Goal: Check status: Check status

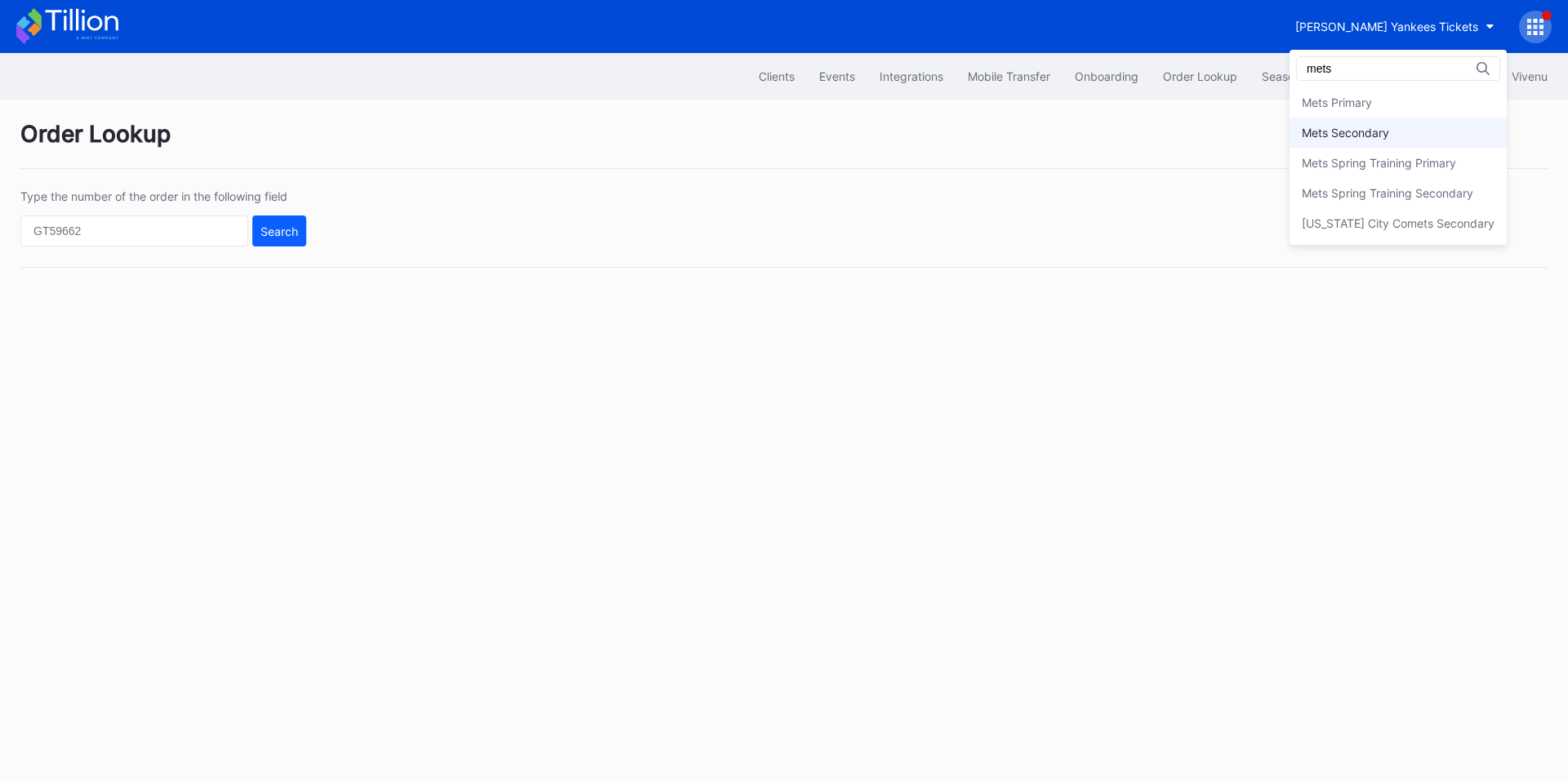
type input "mets"
click at [1386, 130] on div "Mets Secondary" at bounding box center [1345, 132] width 87 height 14
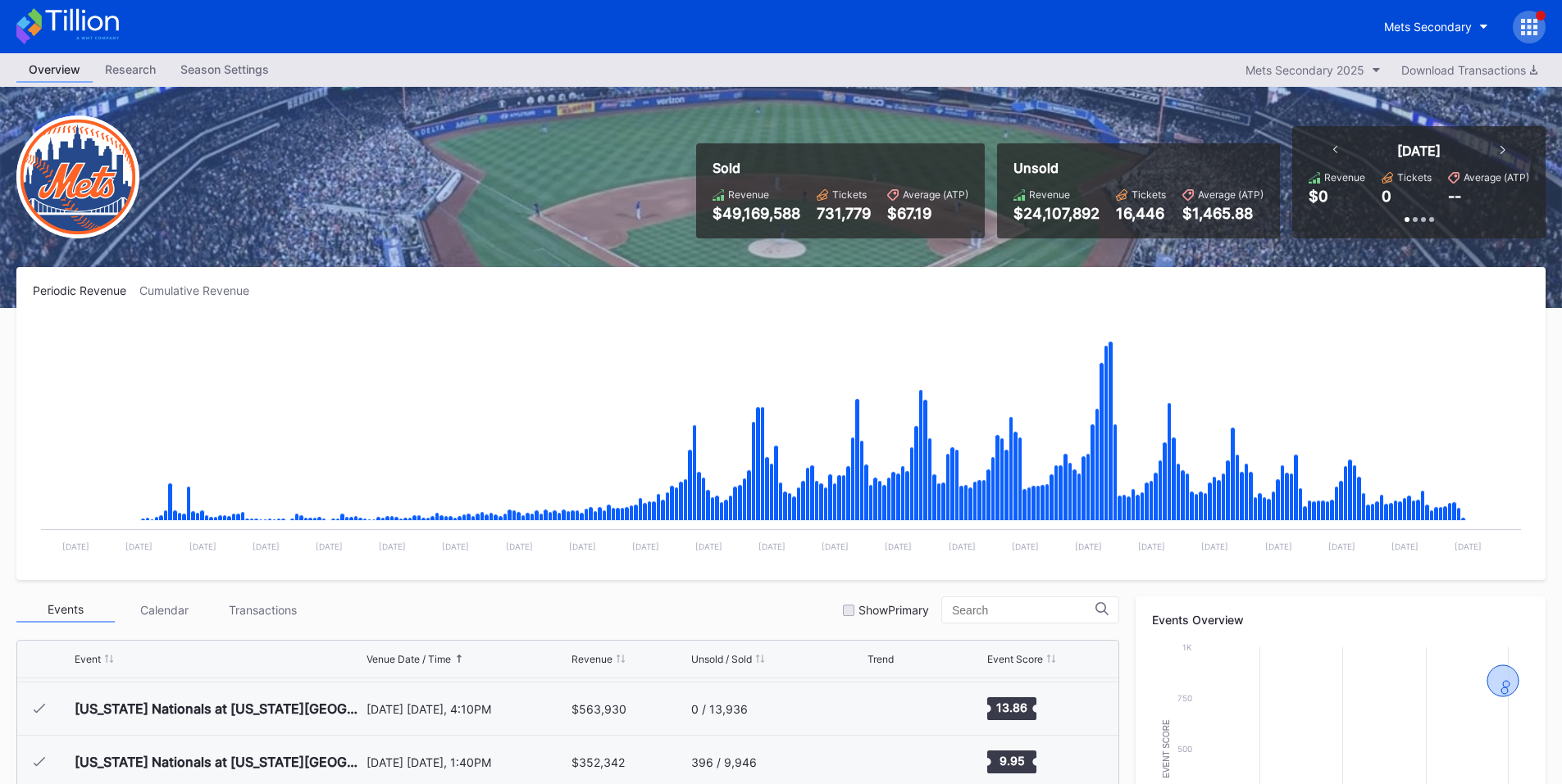
click at [1532, 27] on icon at bounding box center [1529, 27] width 17 height 17
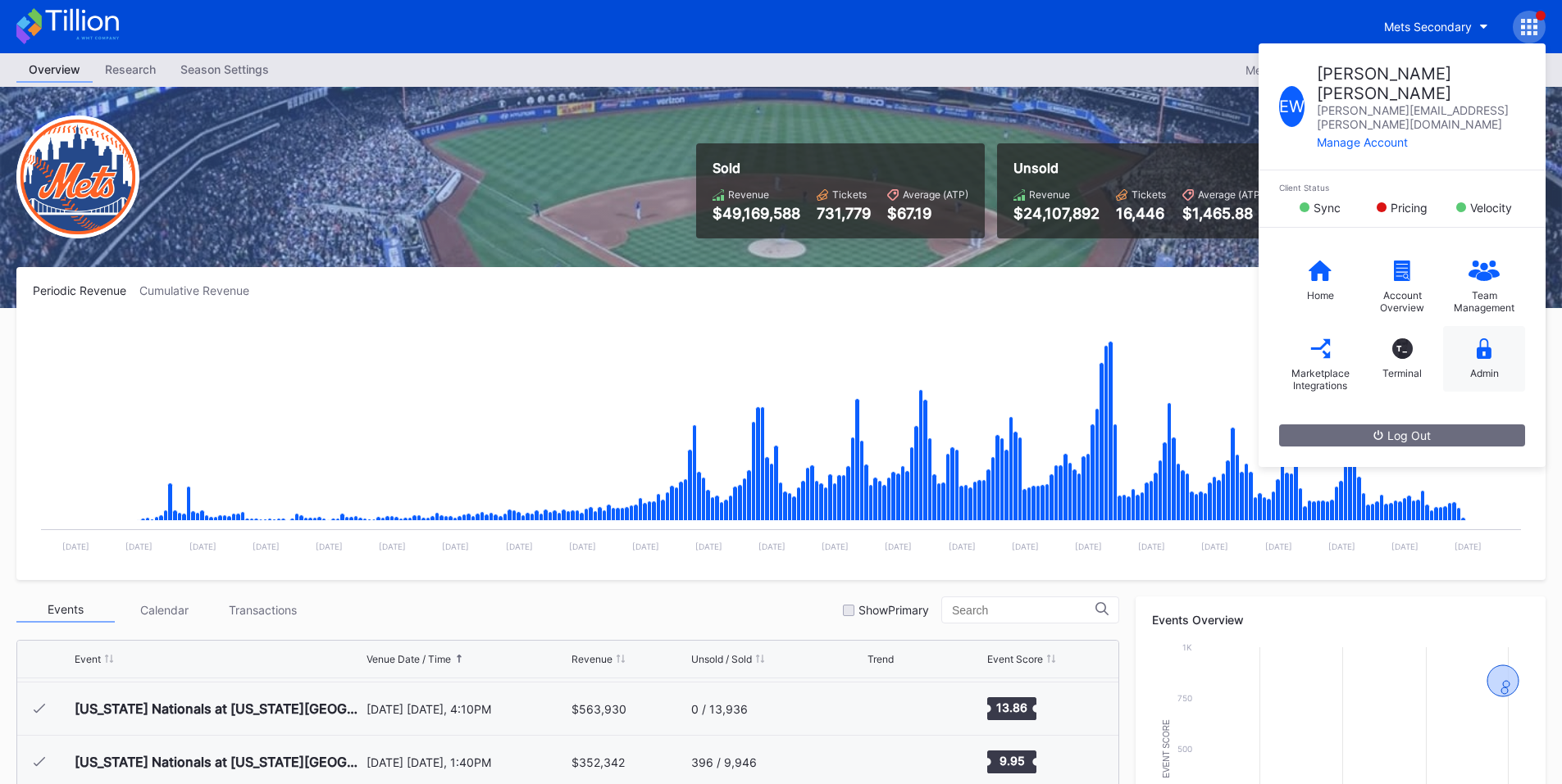
click at [1486, 339] on icon at bounding box center [1484, 349] width 15 height 20
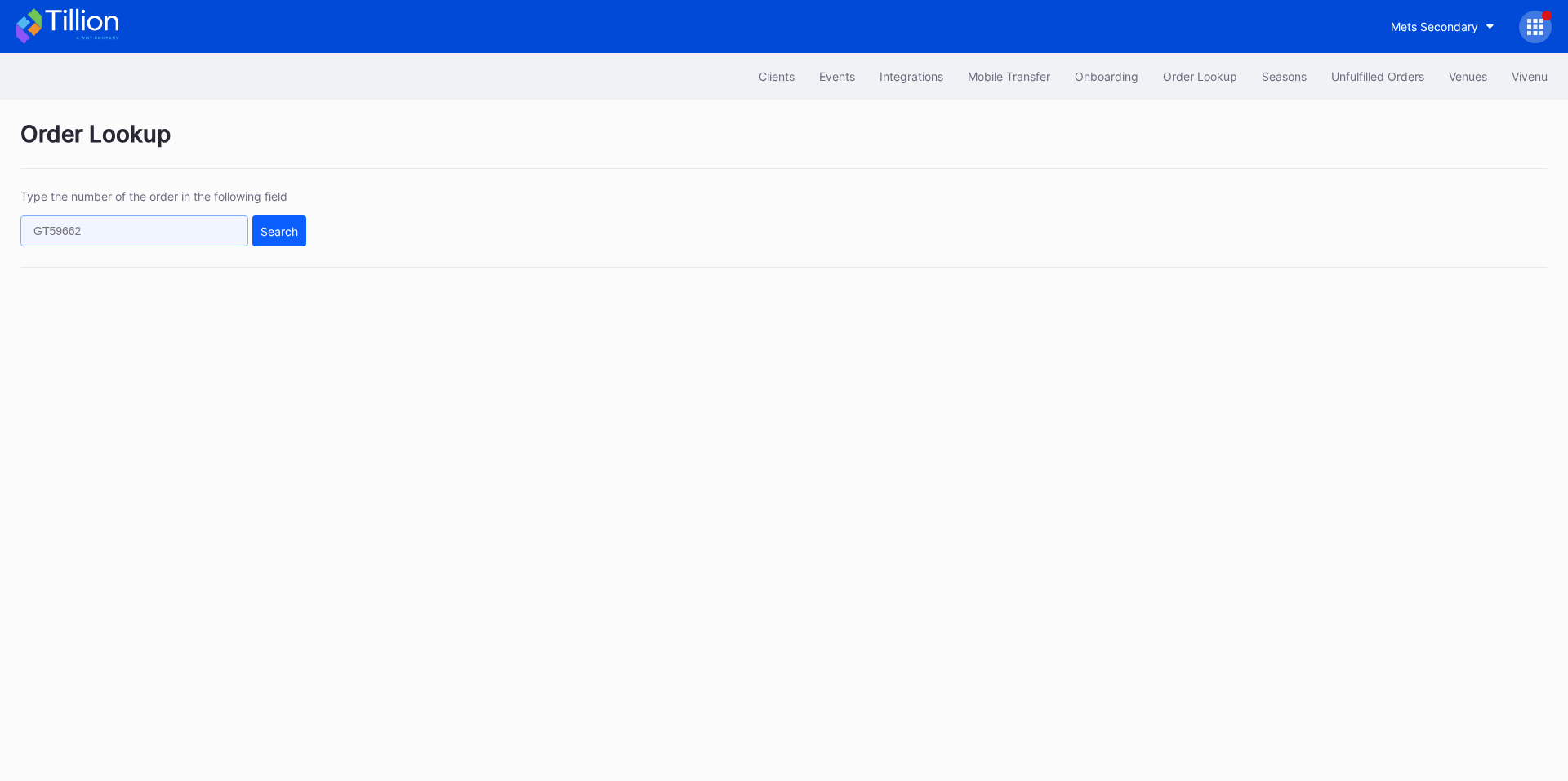
click at [218, 228] on input "text" at bounding box center [134, 232] width 228 height 31
paste input "559931695"
type input "559931695"
click at [280, 230] on div "Search" at bounding box center [278, 231] width 38 height 14
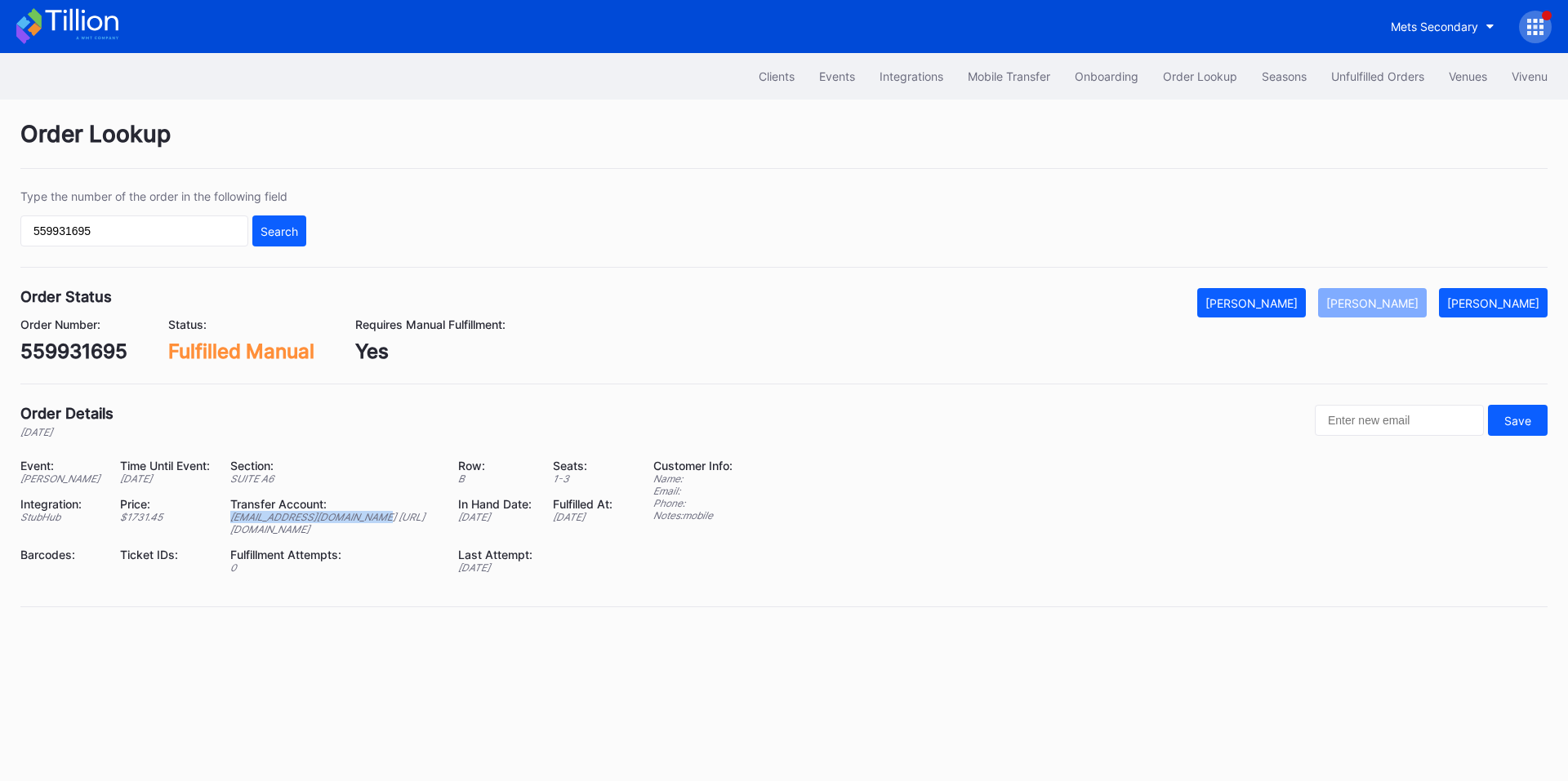
drag, startPoint x: 354, startPoint y: 531, endPoint x: 215, endPoint y: 530, distance: 139.0
click at [231, 530] on div "[EMAIL_ADDRESS][DOMAIN_NAME] [URL][DOMAIN_NAME]" at bounding box center [335, 523] width 208 height 25
copy div "[EMAIL_ADDRESS][DOMAIN_NAME]"
